Goal: Task Accomplishment & Management: Manage account settings

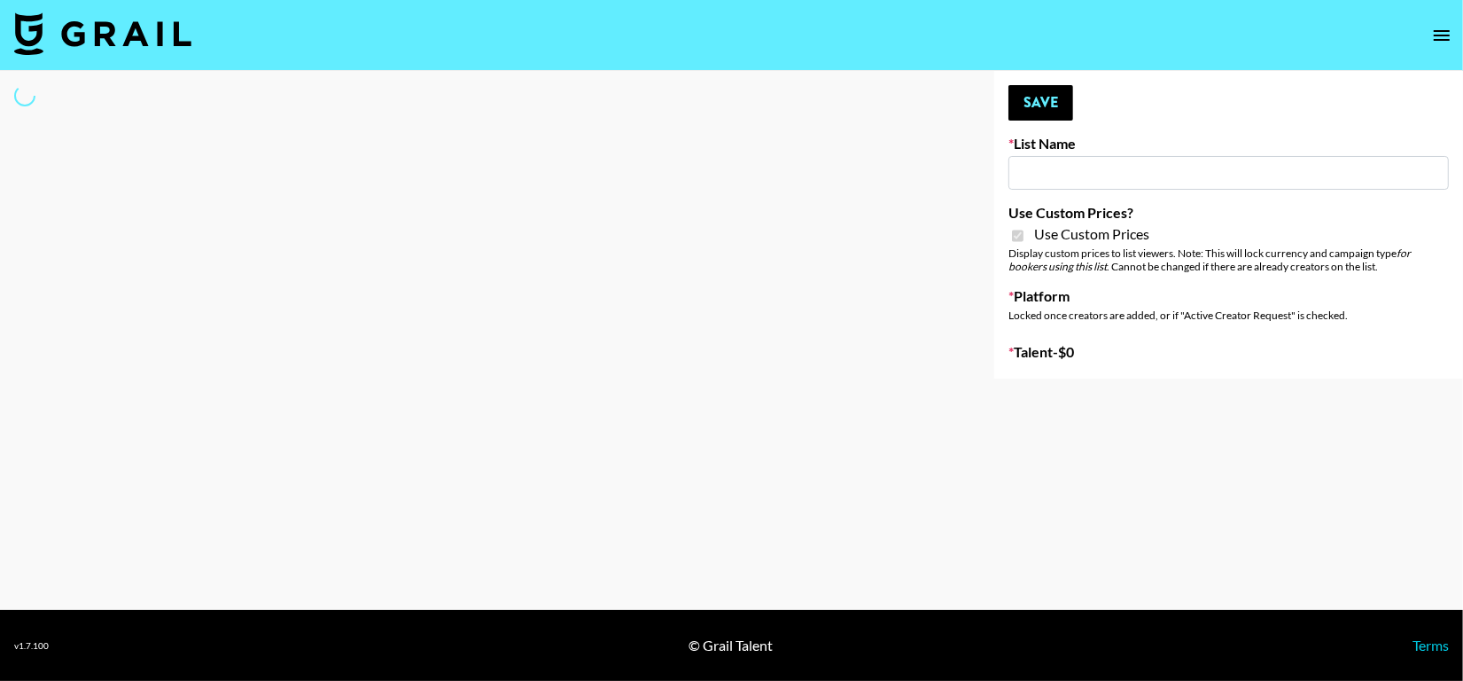
select select "Brand"
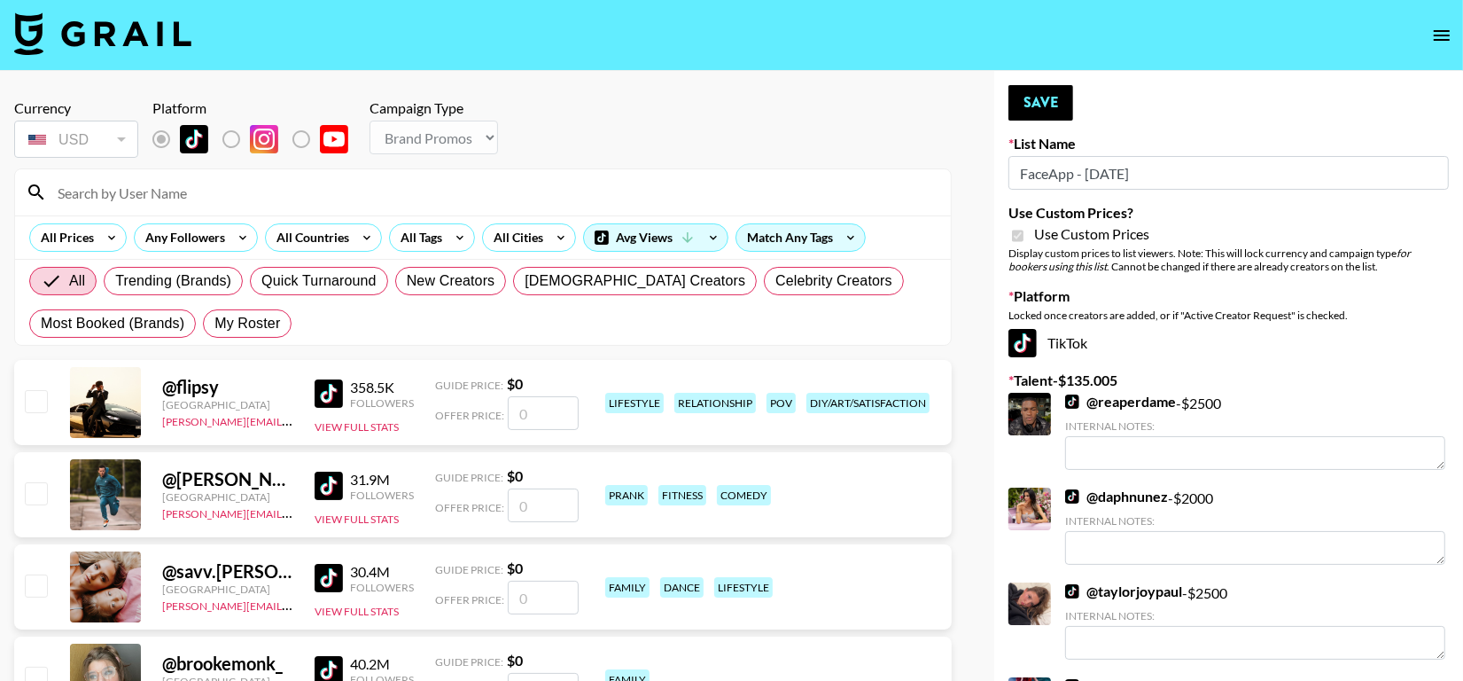
type input "FaceApp - [DATE]"
checkbox input "true"
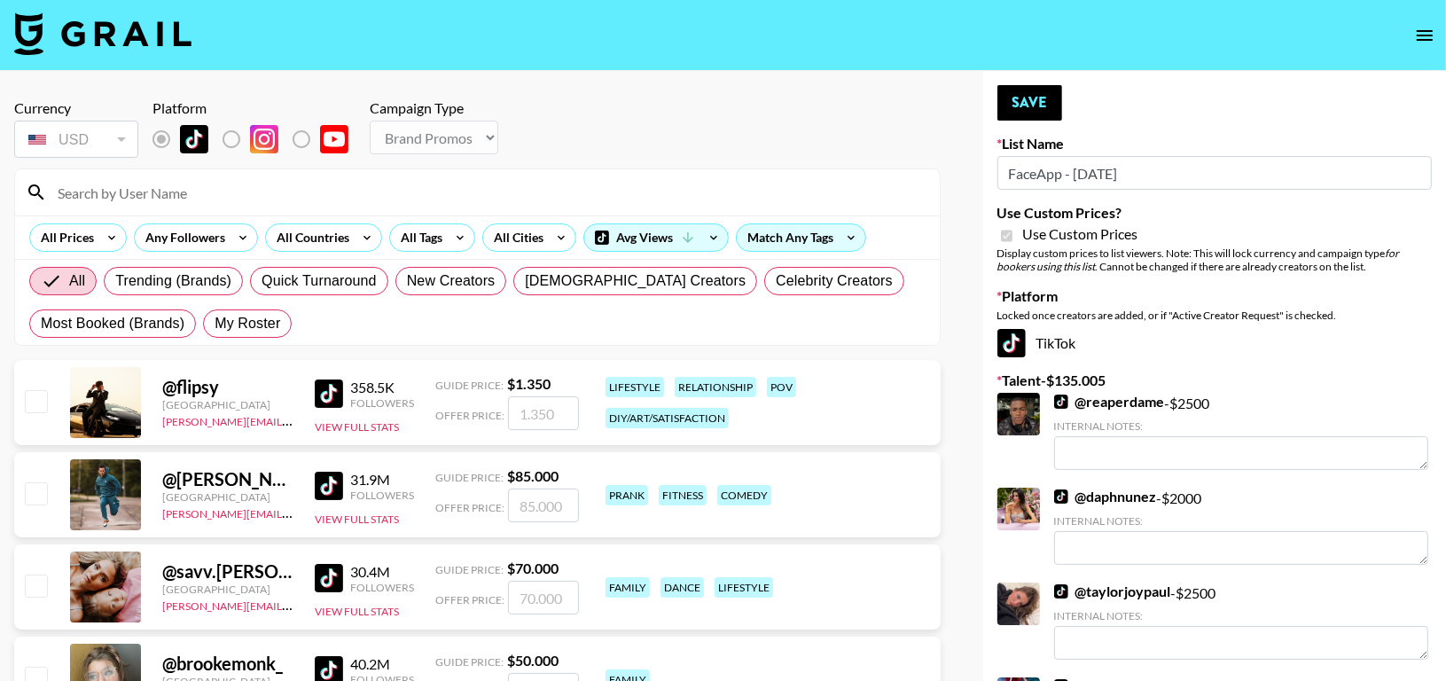
click at [381, 200] on input at bounding box center [488, 192] width 882 height 28
click at [324, 198] on input at bounding box center [488, 192] width 882 height 28
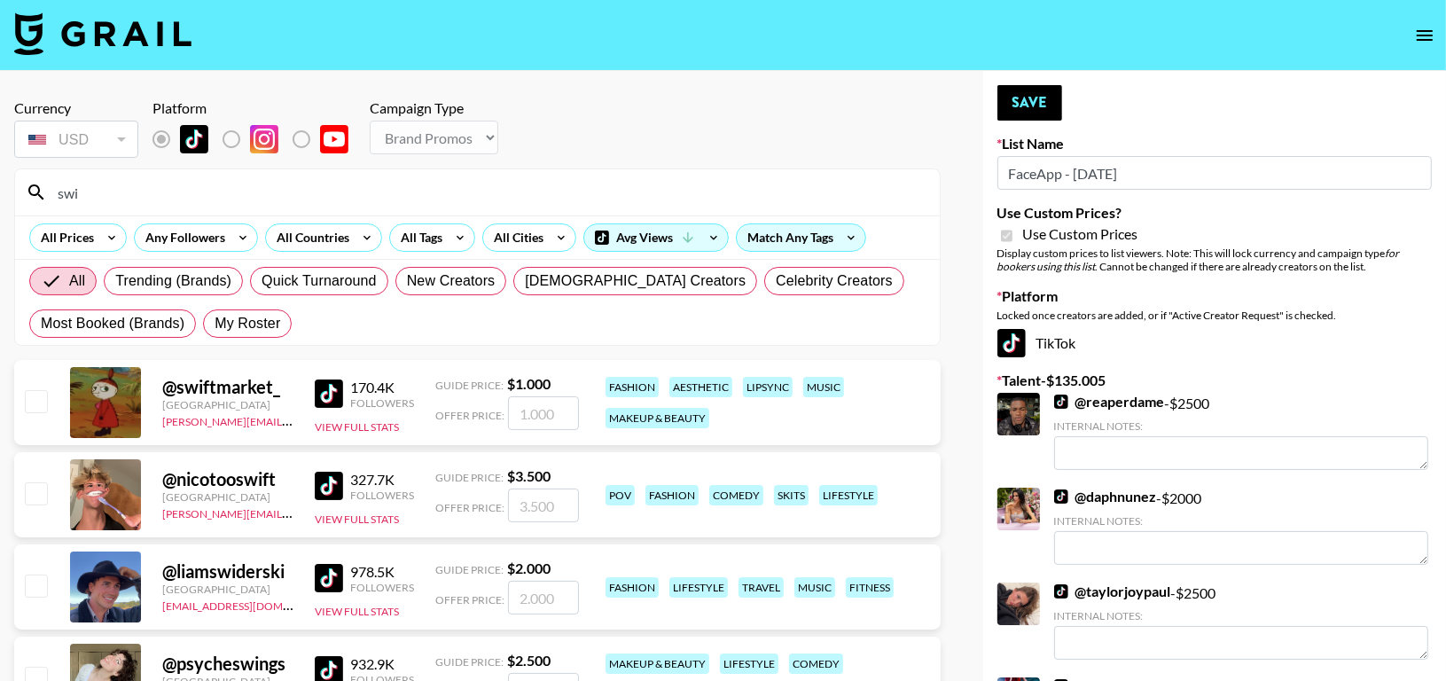
type input "swi"
click at [38, 391] on input "checkbox" at bounding box center [35, 400] width 21 height 21
checkbox input "true"
type input "1000"
click at [160, 188] on input "swi" at bounding box center [488, 192] width 882 height 28
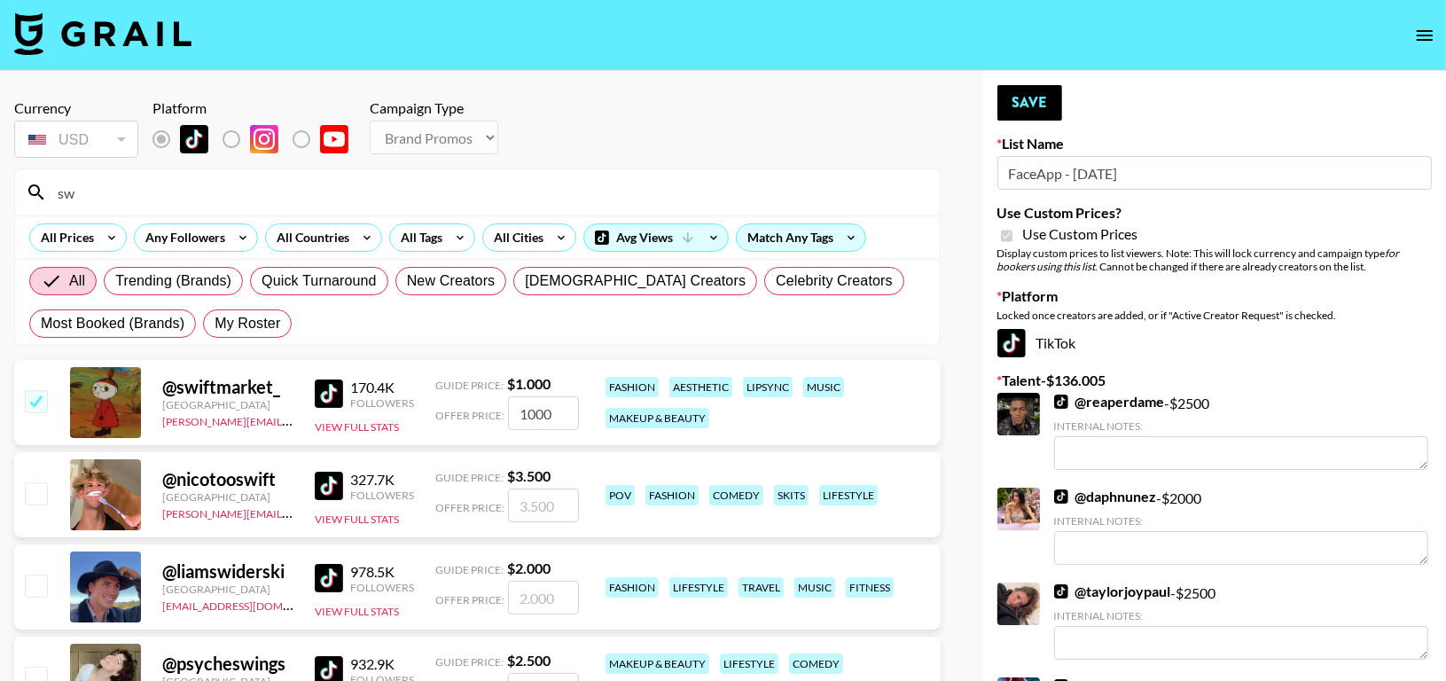
type input "s"
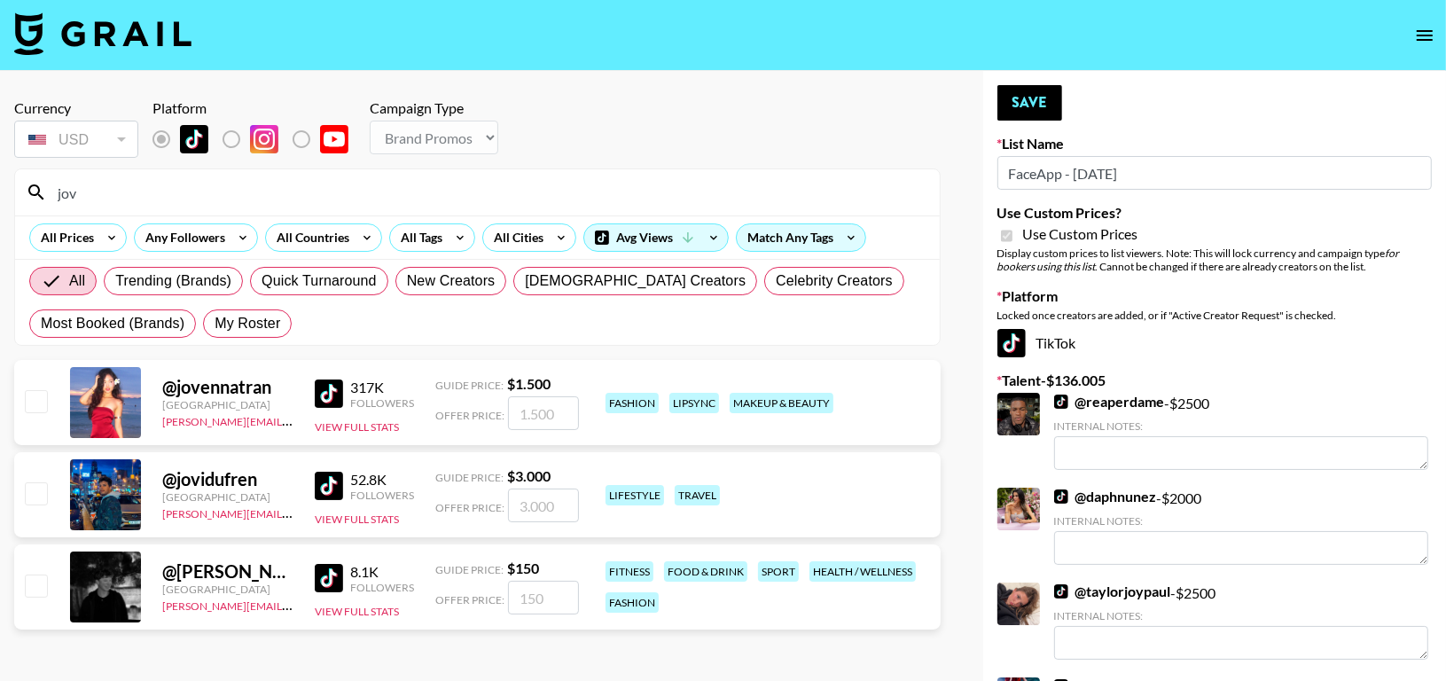
type input "jov"
click at [1037, 107] on button "Save" at bounding box center [1029, 102] width 65 height 35
